Goal: Find specific page/section: Find specific page/section

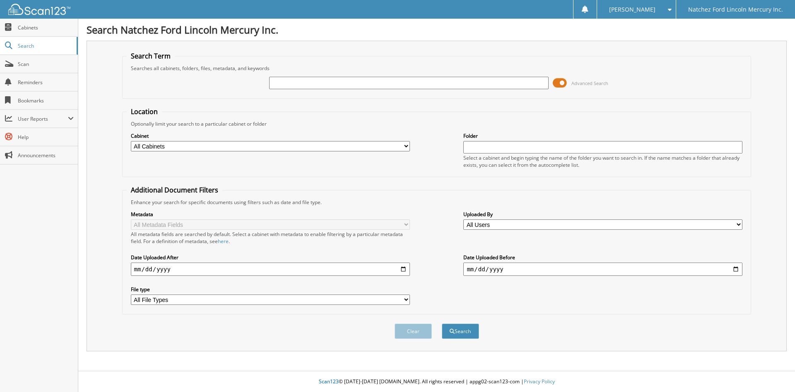
click at [339, 83] on input "text" at bounding box center [408, 83] width 279 height 12
type input "cglg1663"
click at [459, 327] on button "Search" at bounding box center [460, 330] width 37 height 15
click at [308, 86] on input "text" at bounding box center [408, 83] width 279 height 12
type input "cglg1663"
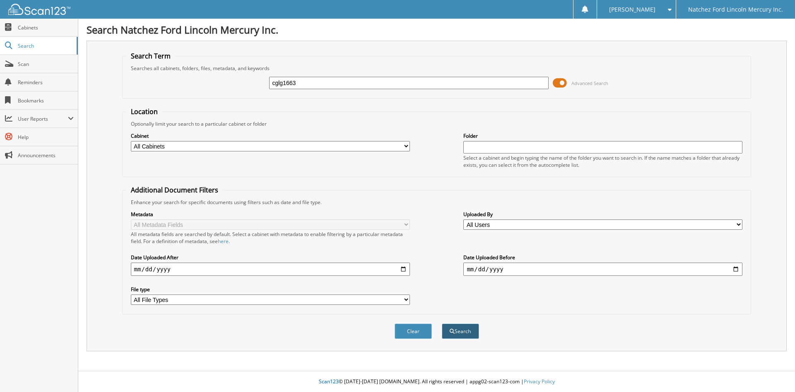
click at [473, 333] on button "Search" at bounding box center [460, 330] width 37 height 15
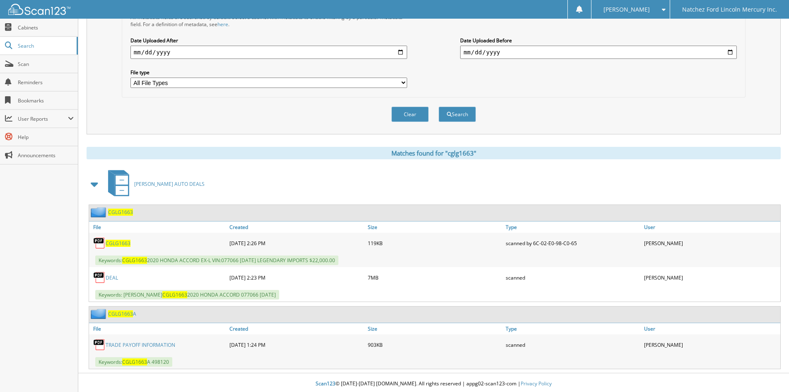
scroll to position [219, 0]
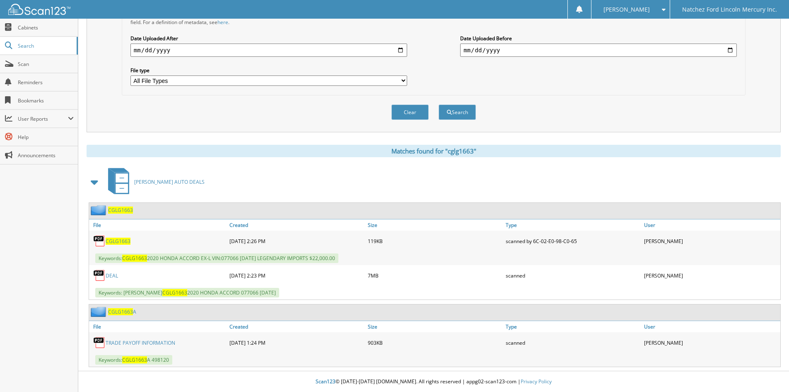
click at [114, 276] on link "DEAL" at bounding box center [112, 275] width 12 height 7
